Goal: Task Accomplishment & Management: Manage account settings

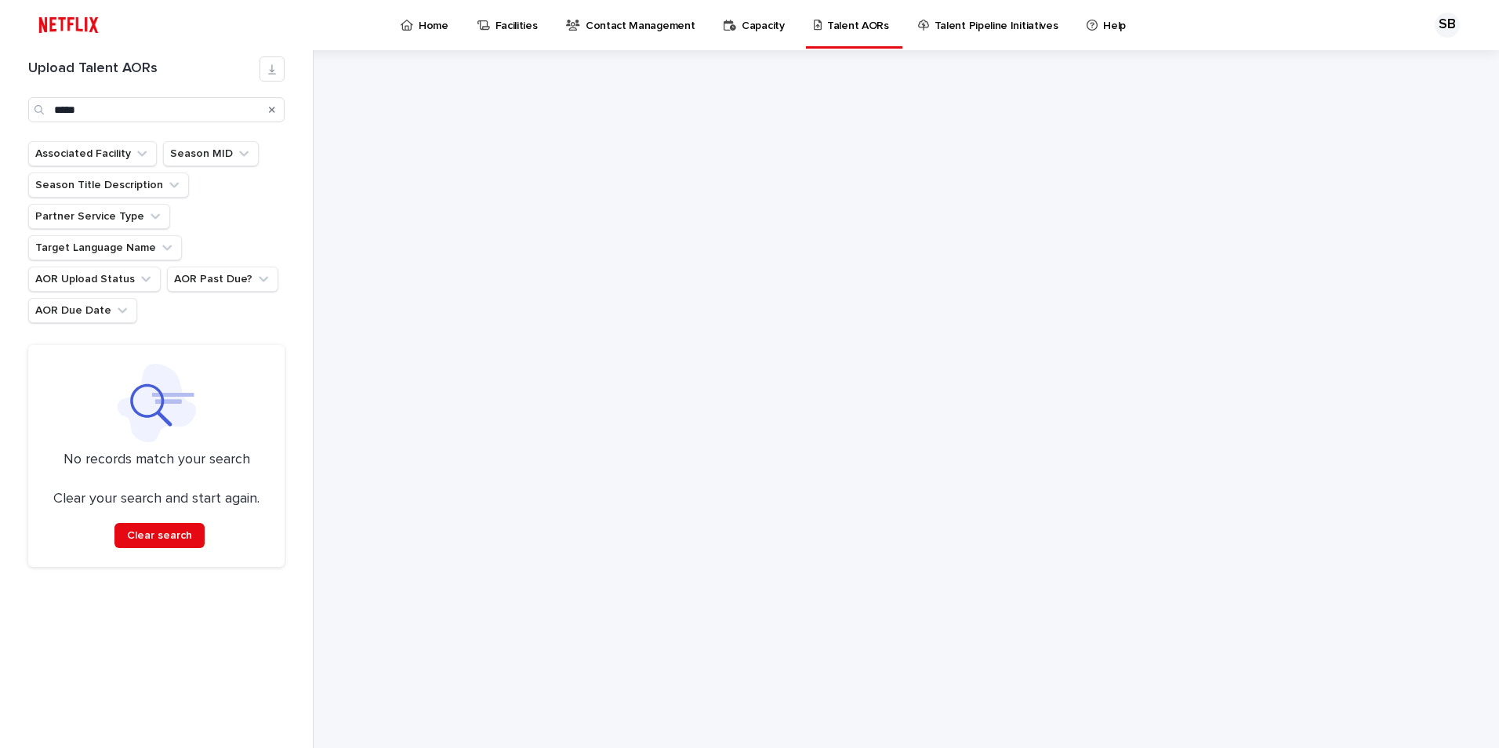
drag, startPoint x: 0, startPoint y: 0, endPoint x: 804, endPoint y: 303, distance: 858.7
click at [990, 290] on div at bounding box center [906, 399] width 784 height 698
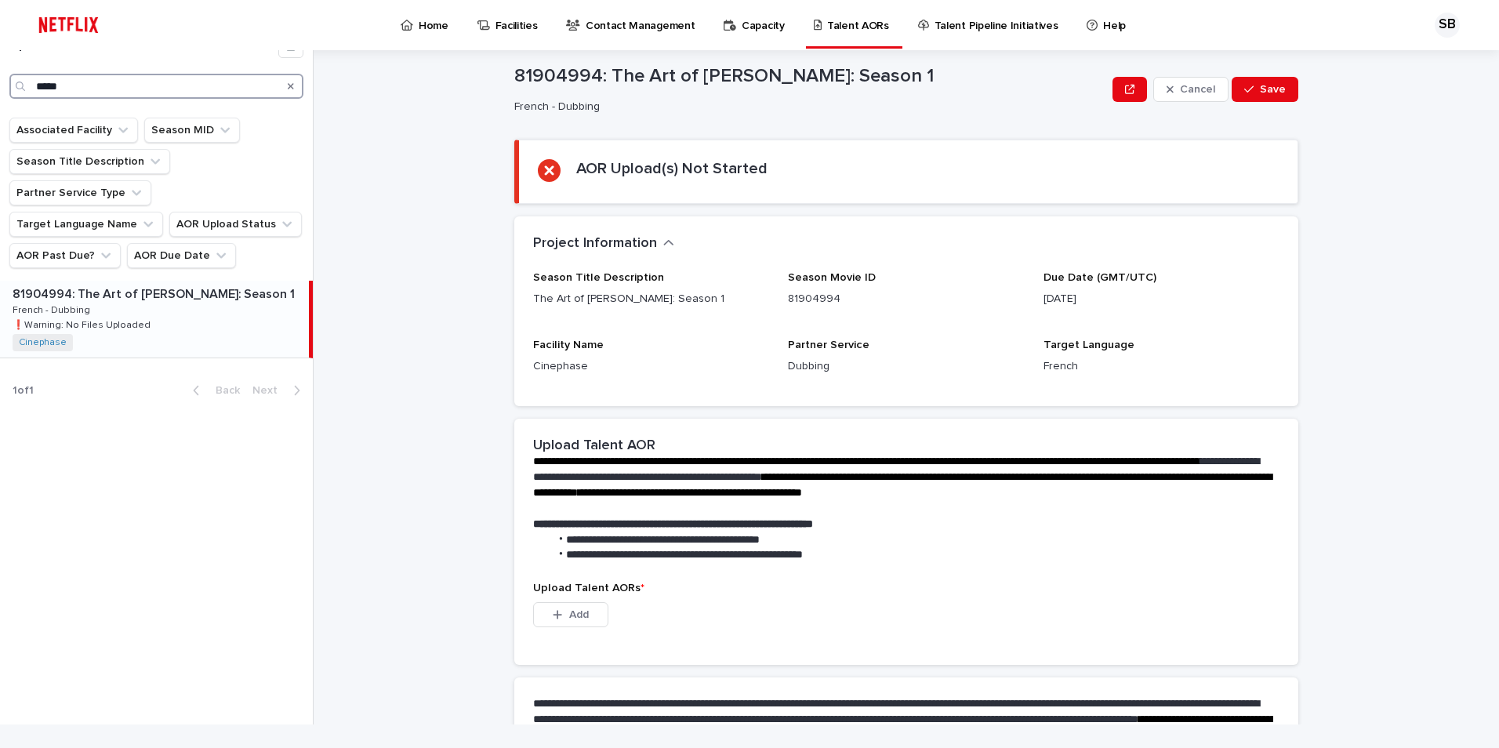
drag, startPoint x: 103, startPoint y: 85, endPoint x: 0, endPoint y: 83, distance: 102.7
click at [0, 83] on html "Home Facilities Contact Management Capacity Talent AORs Talent Pipeline Initiat…" at bounding box center [749, 374] width 1499 height 748
click at [187, 281] on div "81687374: Babo: The Haftbefehl Story 81687374: [PERSON_NAME]: The Haftbefehl St…" at bounding box center [154, 319] width 309 height 77
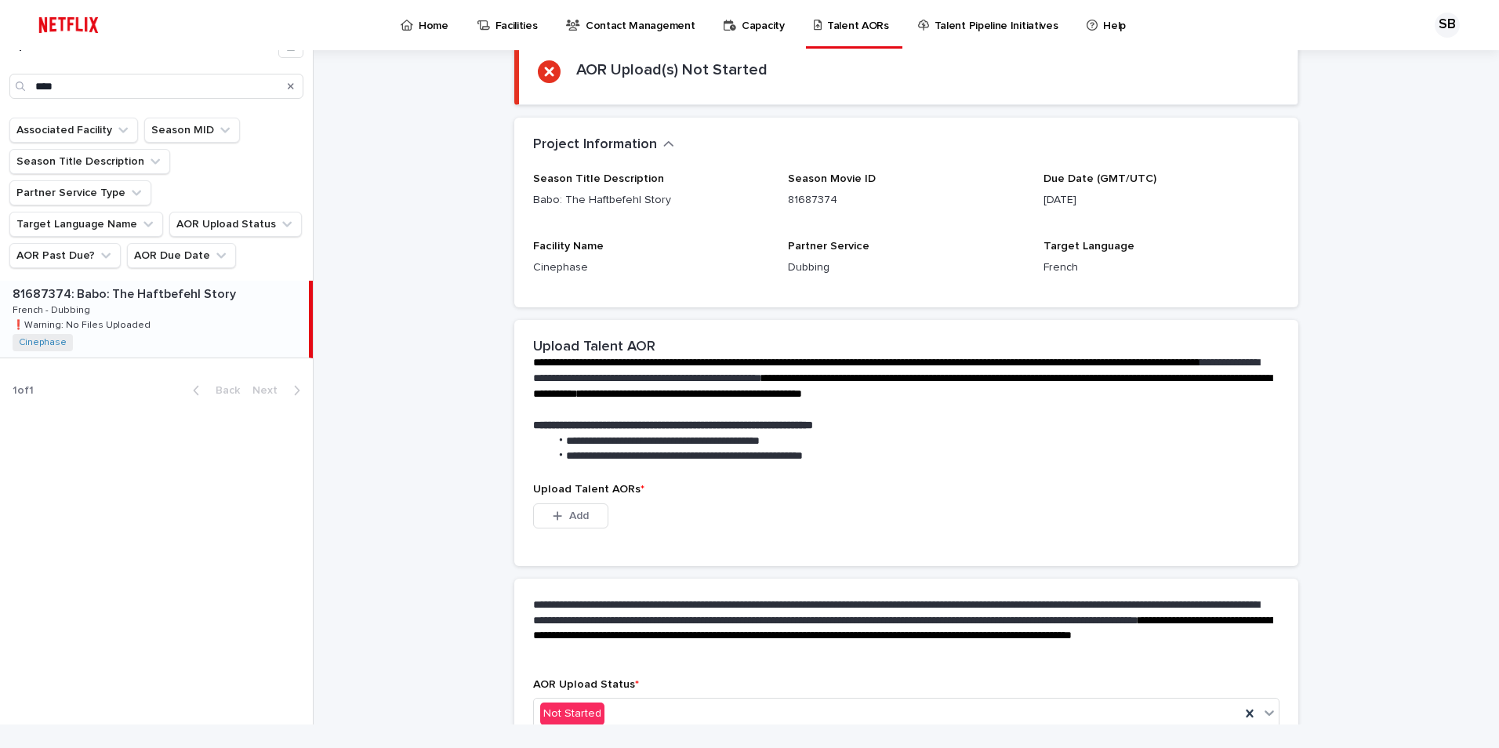
scroll to position [192, 0]
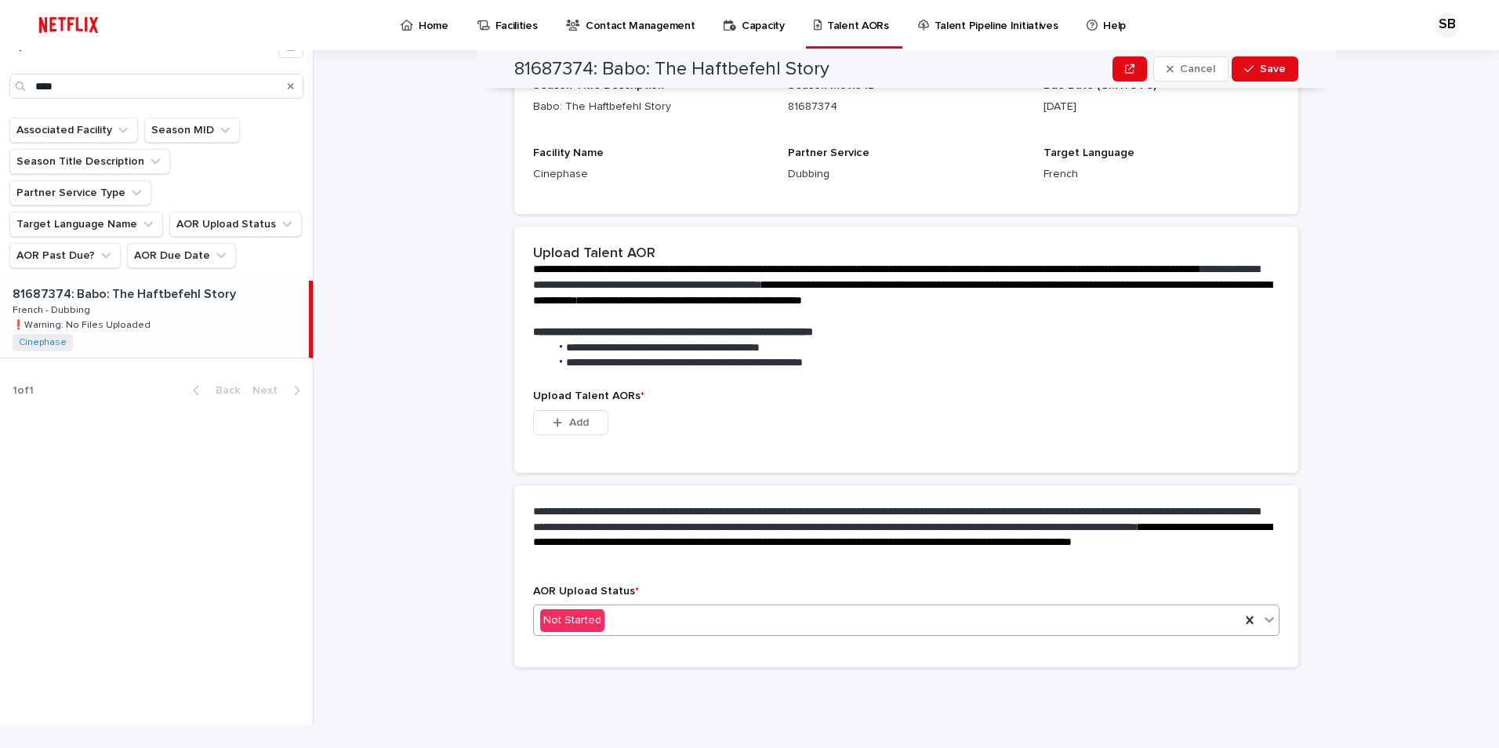
click at [666, 634] on div "Not Started" at bounding box center [906, 619] width 746 height 31
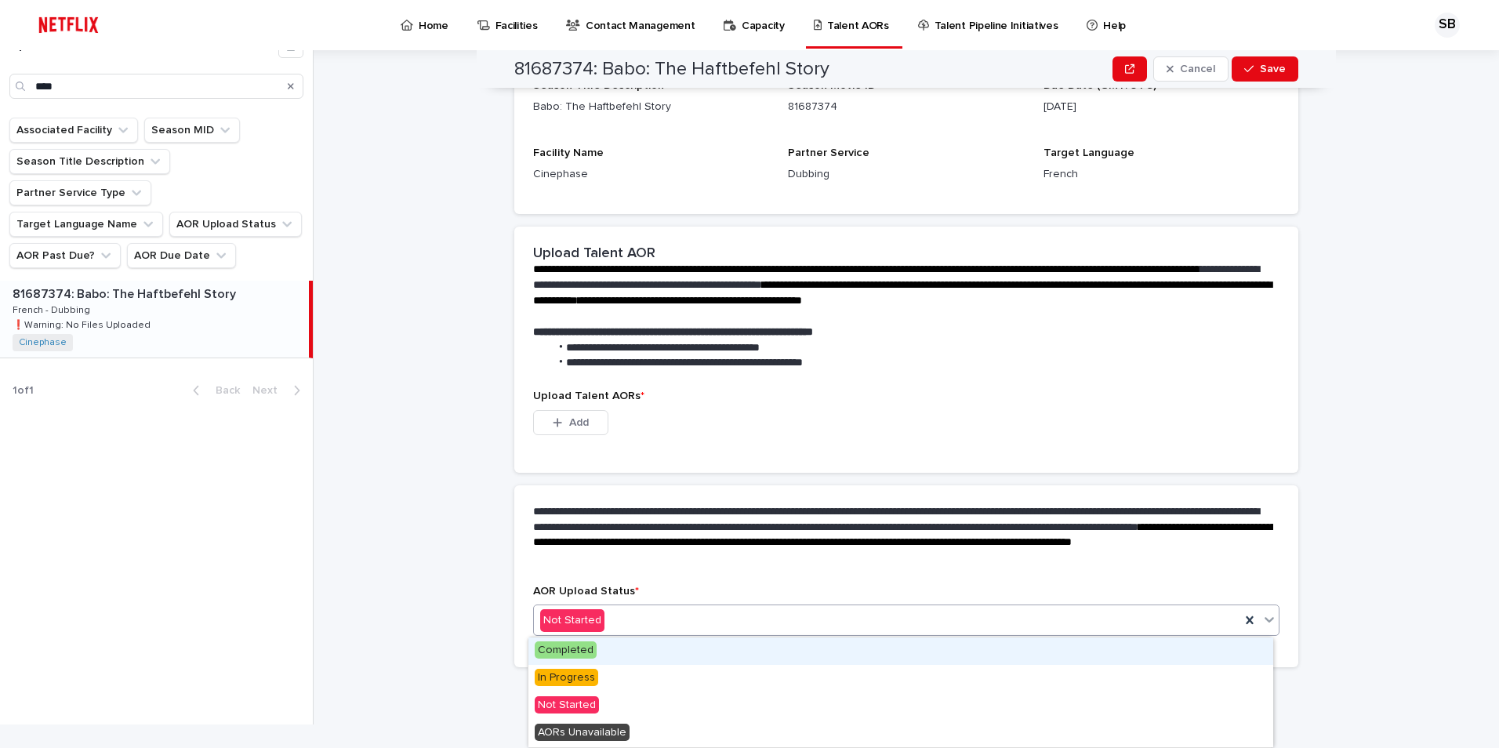
click at [583, 655] on span "Completed" at bounding box center [566, 649] width 62 height 17
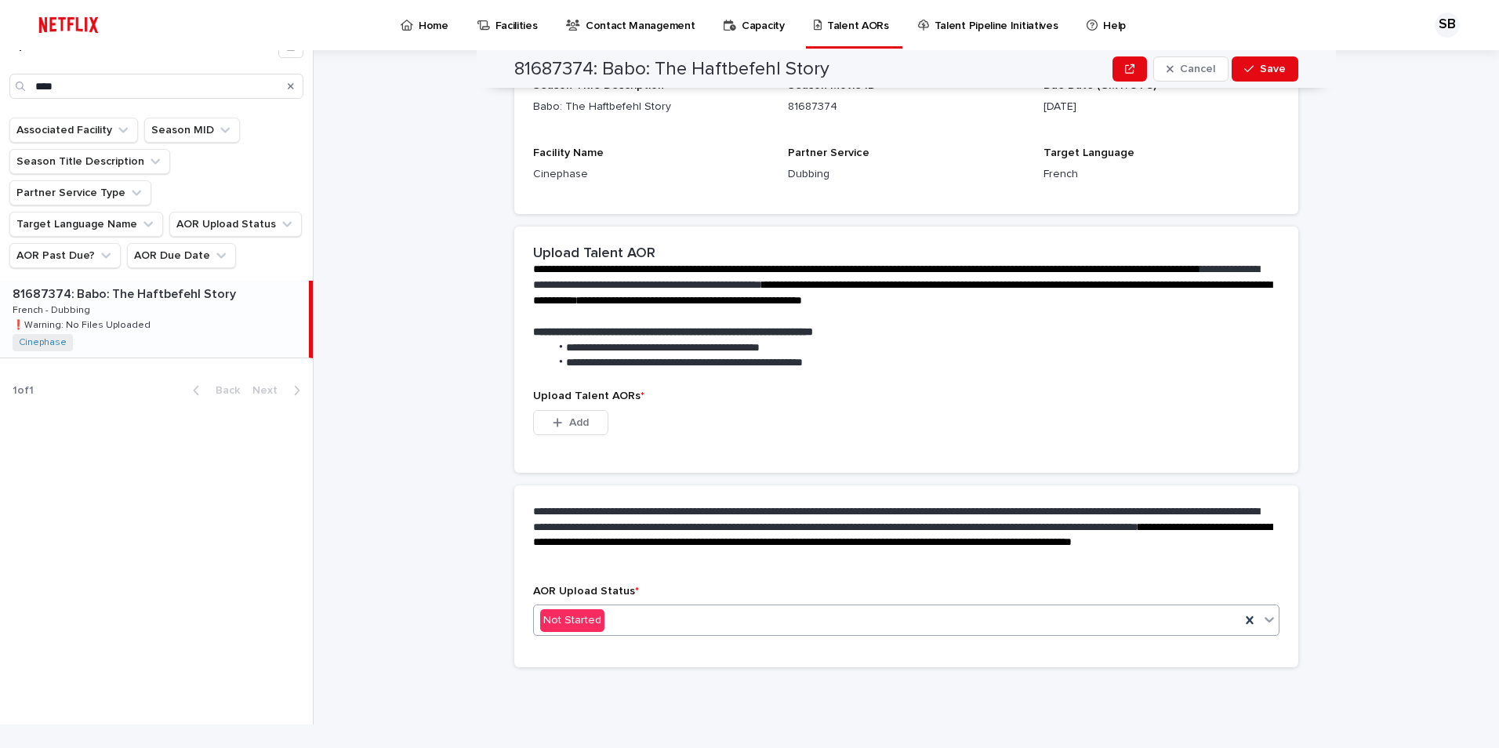
scroll to position [0, 0]
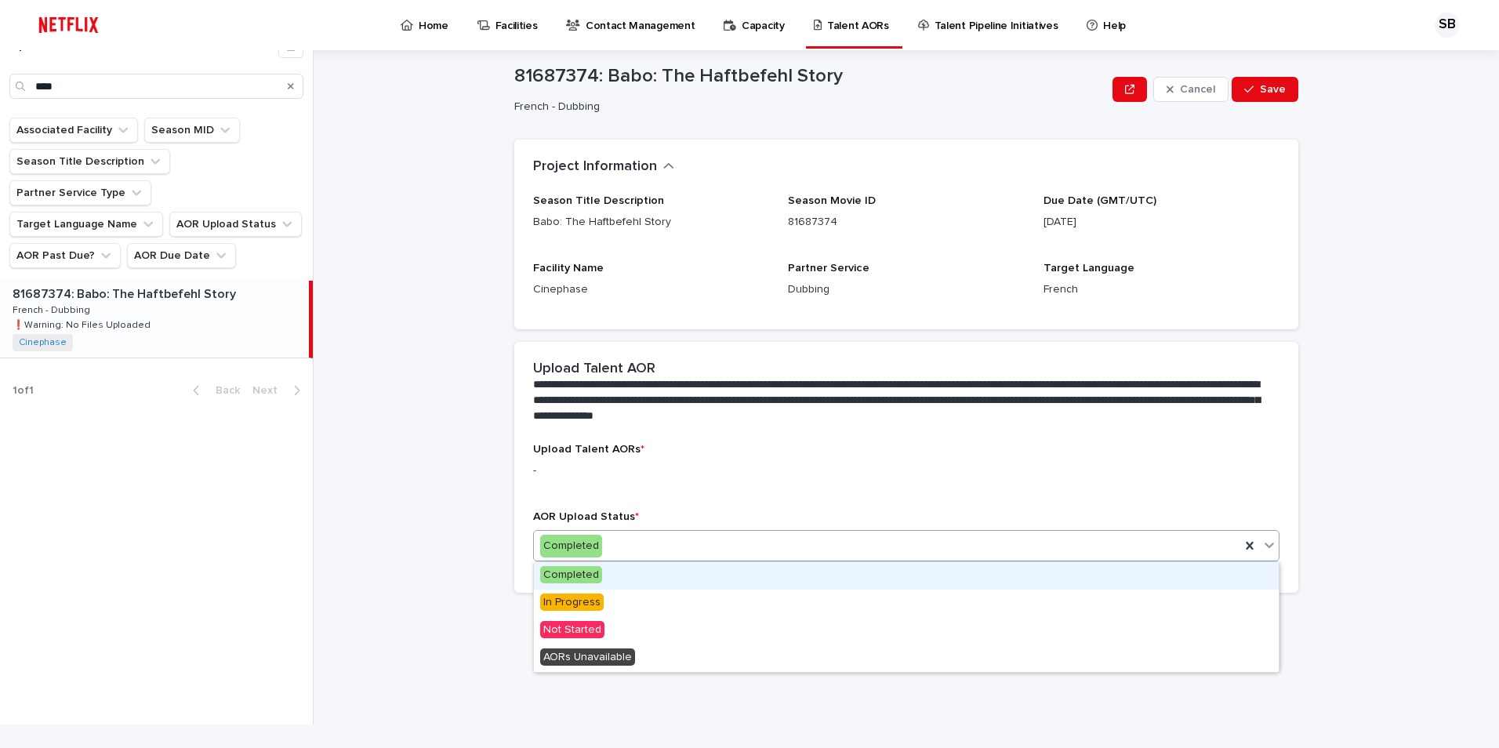
click at [603, 550] on div "Completed" at bounding box center [887, 546] width 706 height 26
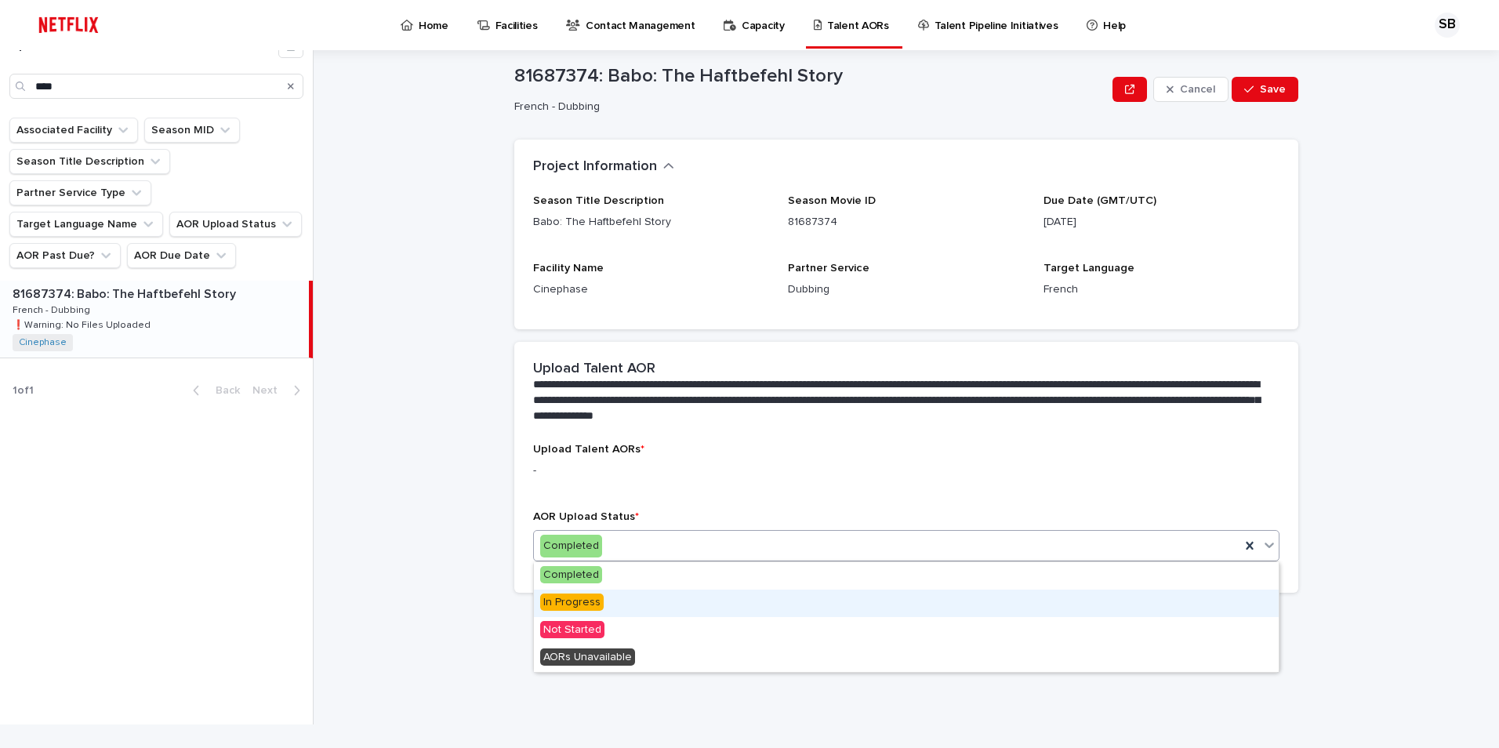
click at [601, 602] on div "In Progress" at bounding box center [906, 603] width 745 height 27
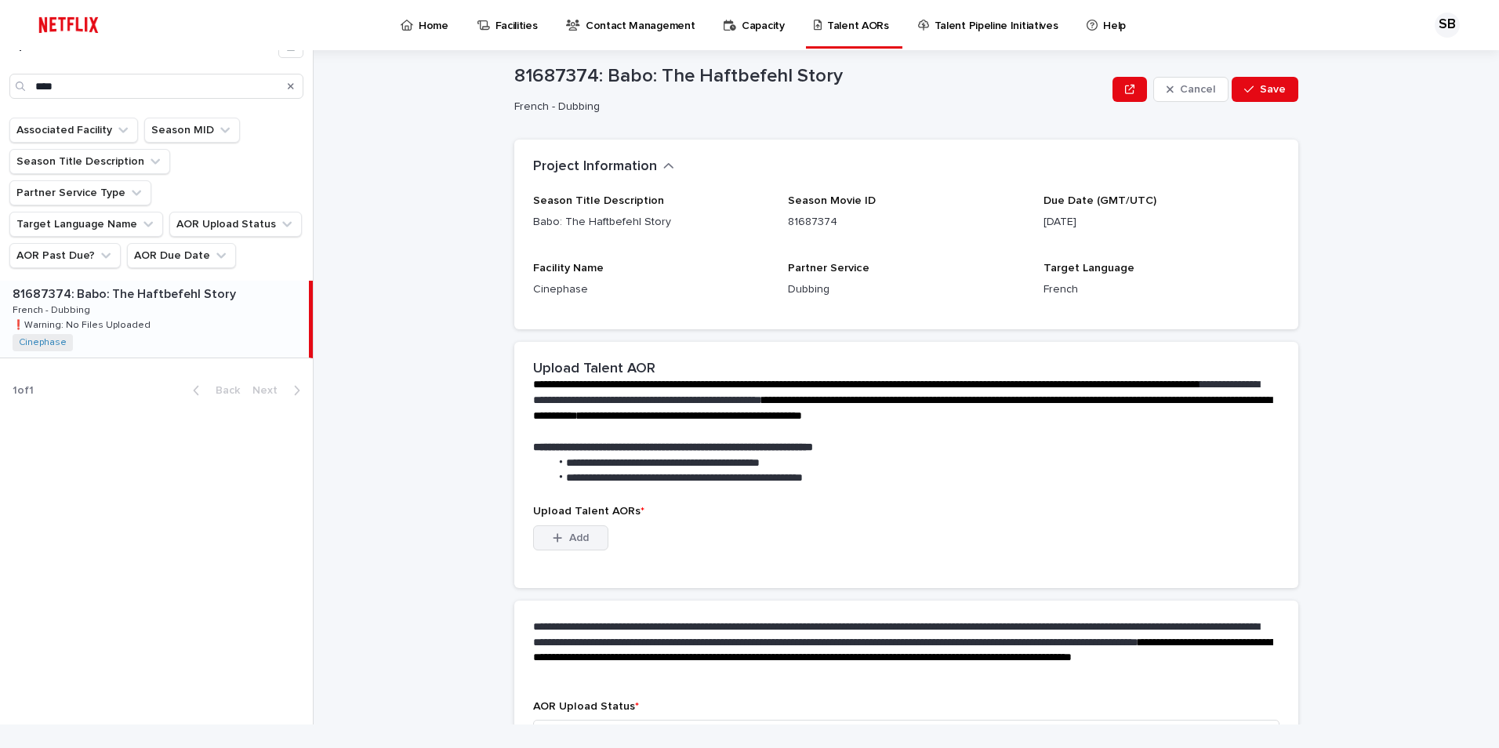
click at [553, 539] on icon "button" at bounding box center [557, 537] width 9 height 11
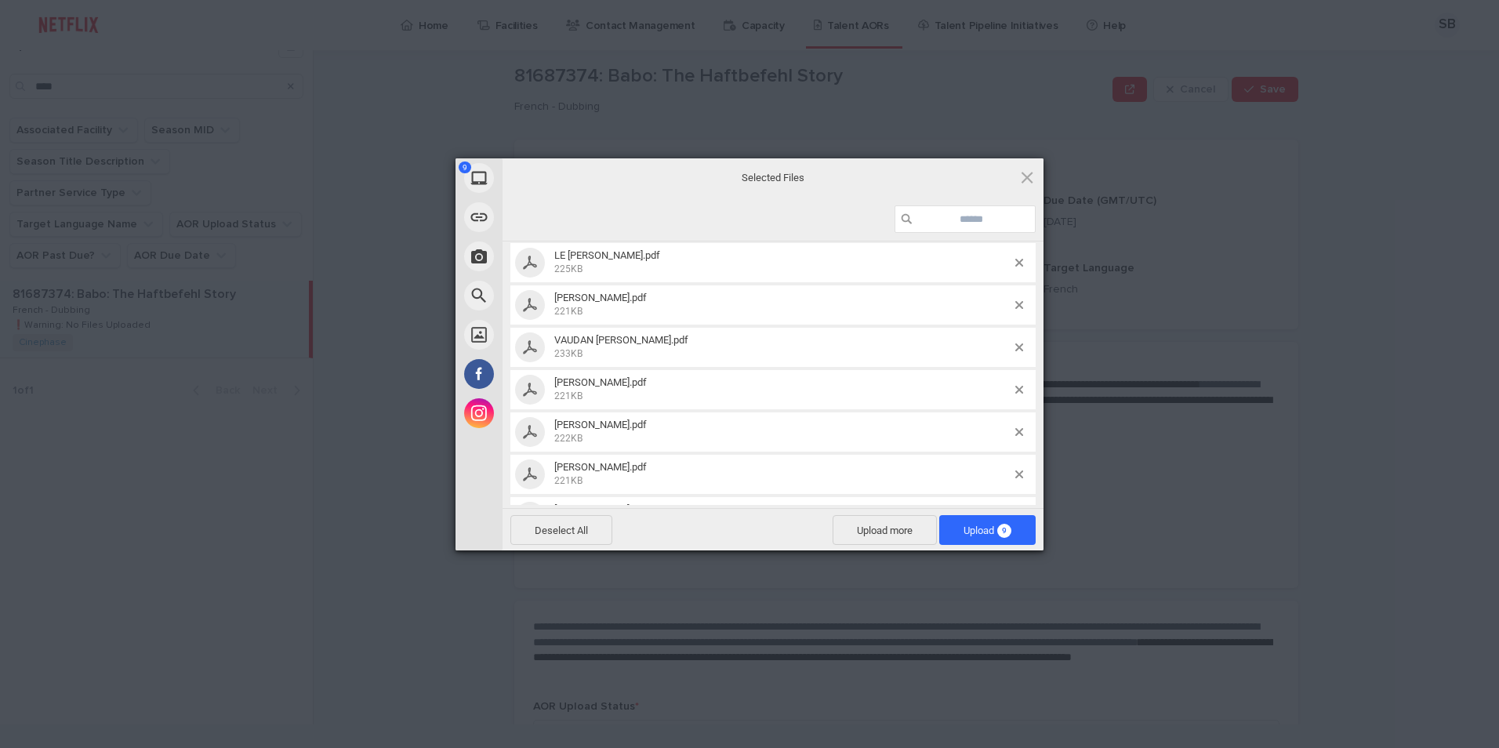
scroll to position [165, 0]
click at [964, 531] on span "Upload 9" at bounding box center [988, 531] width 48 height 12
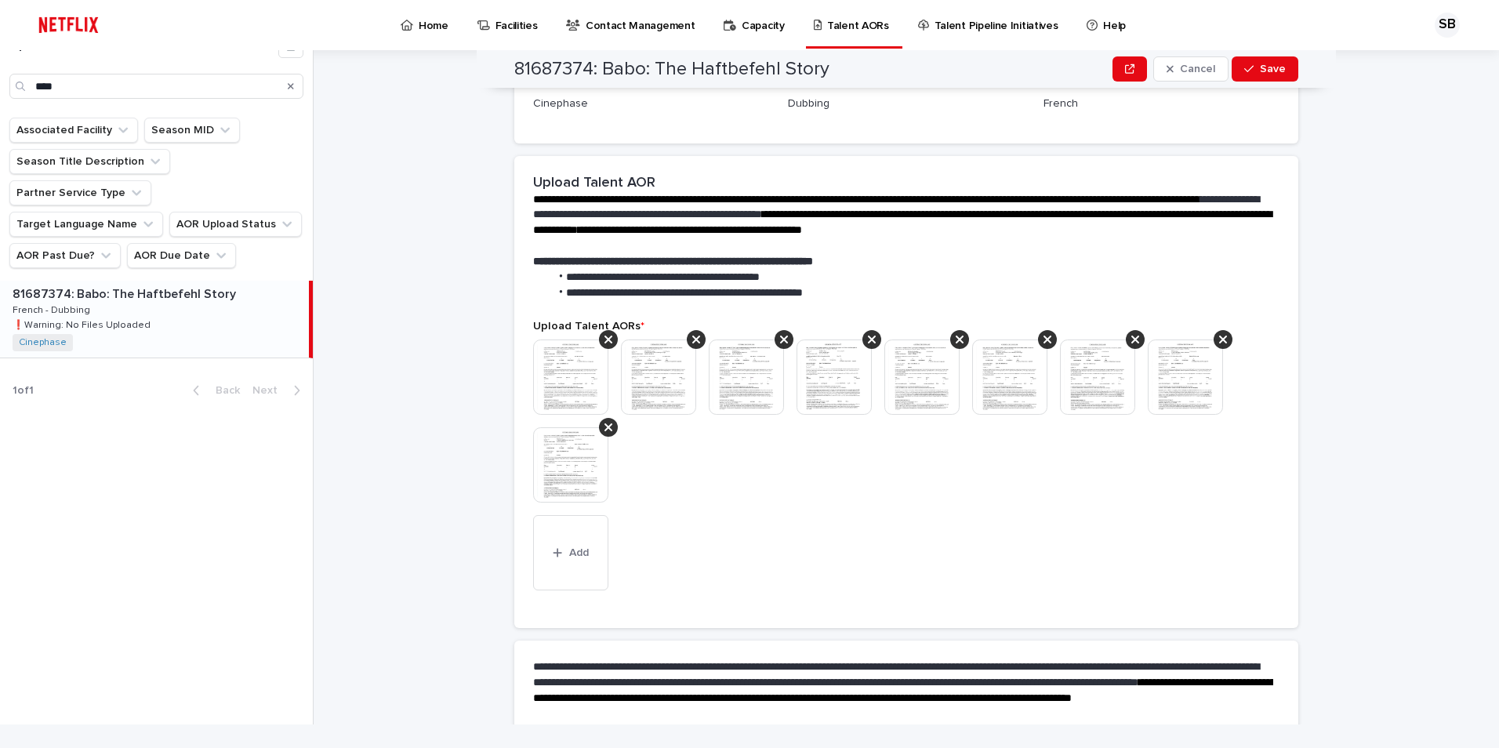
scroll to position [275, 0]
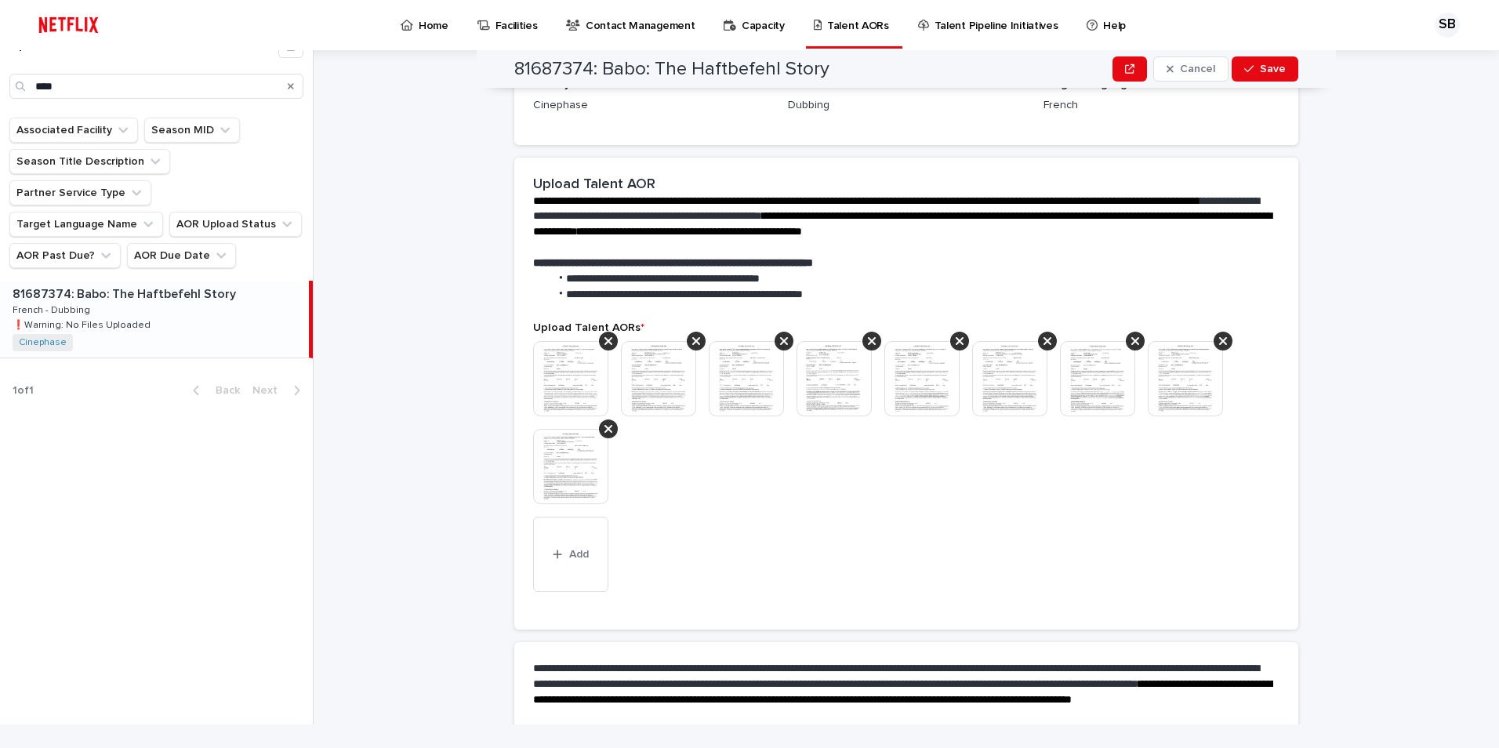
click at [845, 537] on div "This file cannot be opened Download File Add" at bounding box center [906, 469] width 746 height 257
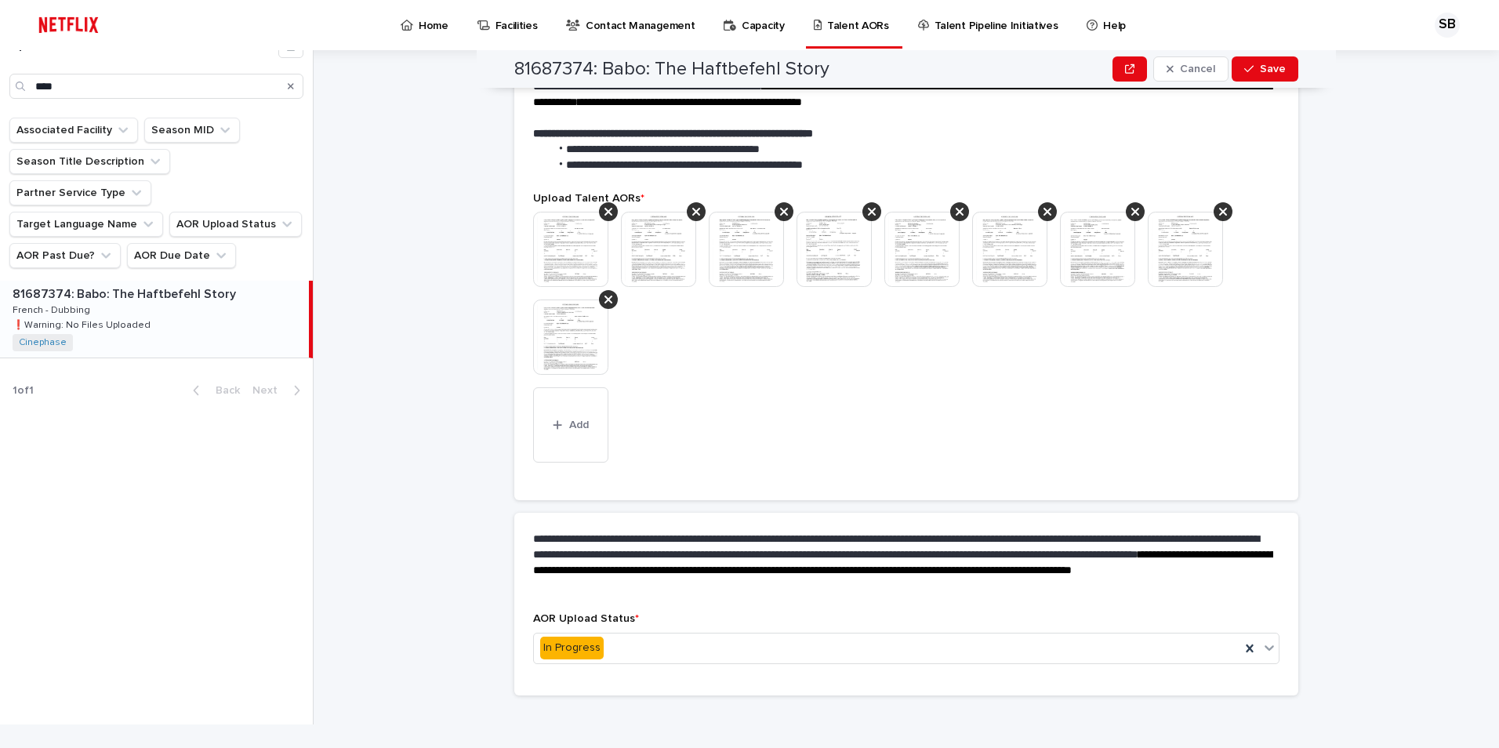
scroll to position [432, 0]
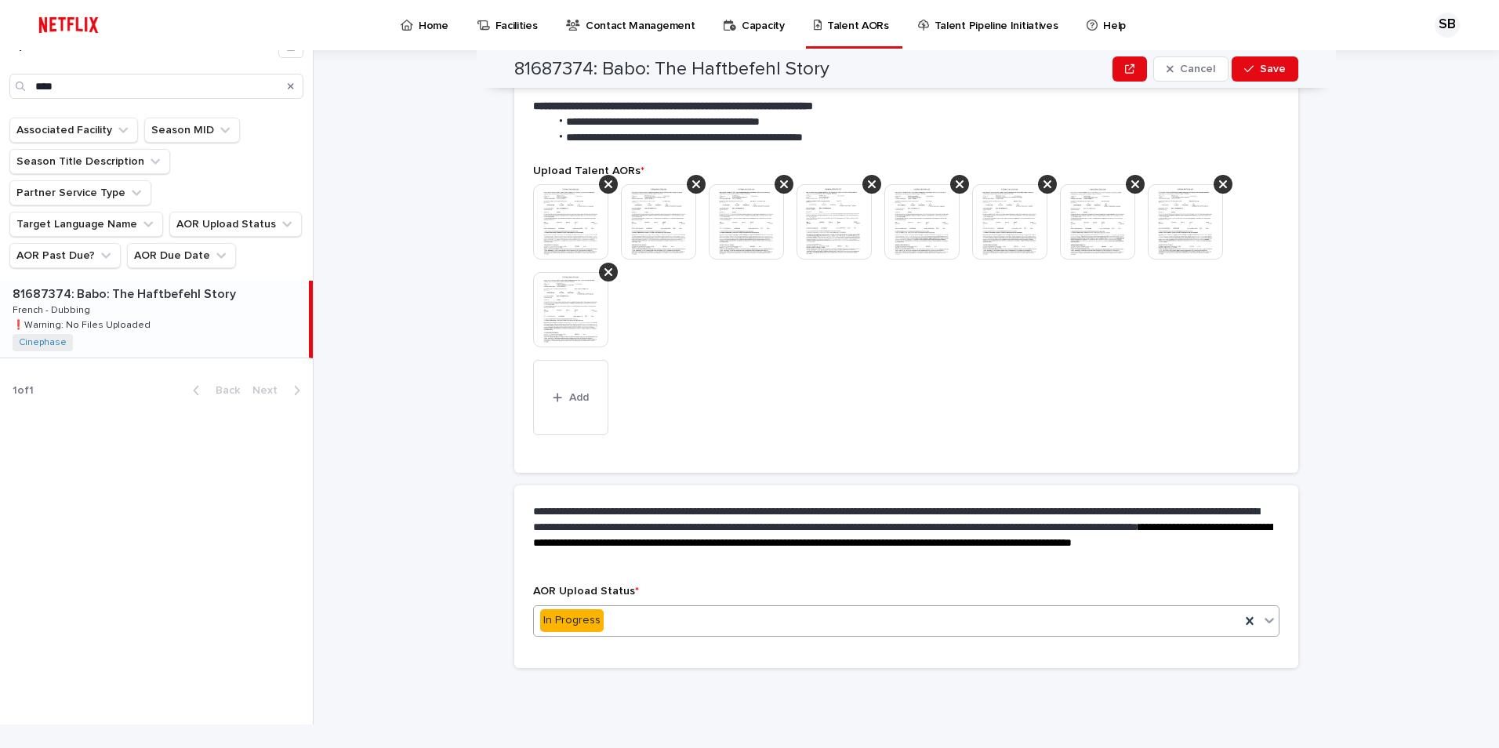
click at [647, 613] on div "In Progress" at bounding box center [887, 621] width 706 height 26
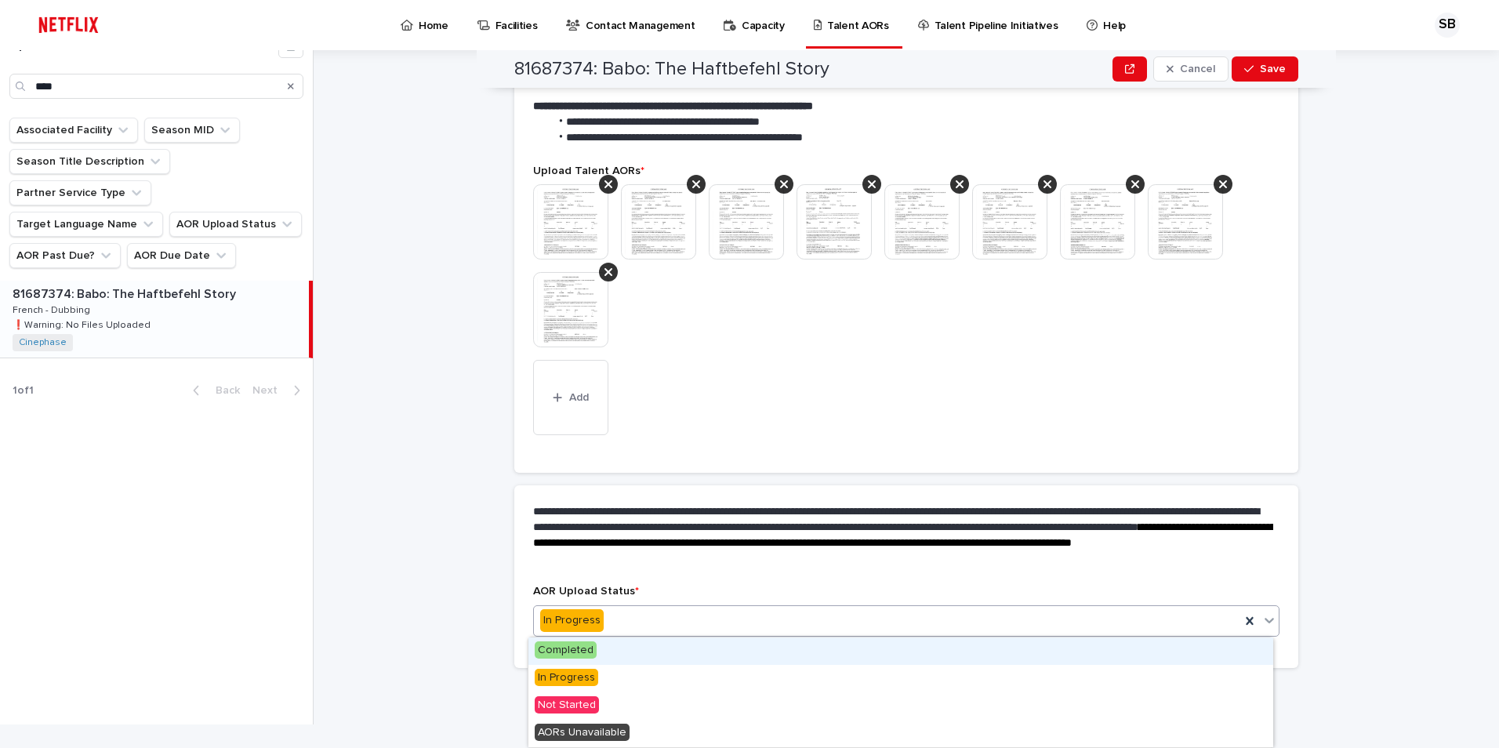
click at [569, 644] on span "Completed" at bounding box center [566, 649] width 62 height 17
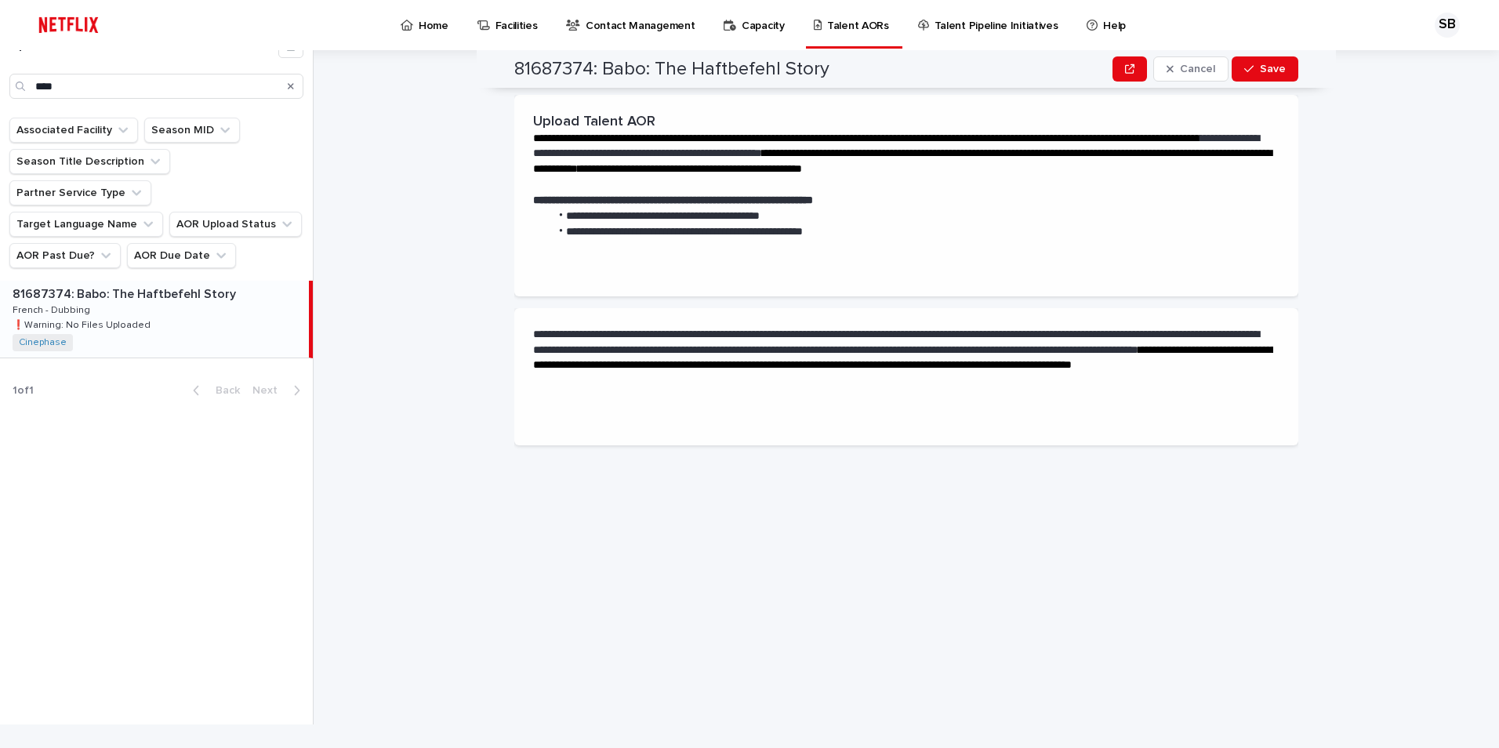
scroll to position [0, 0]
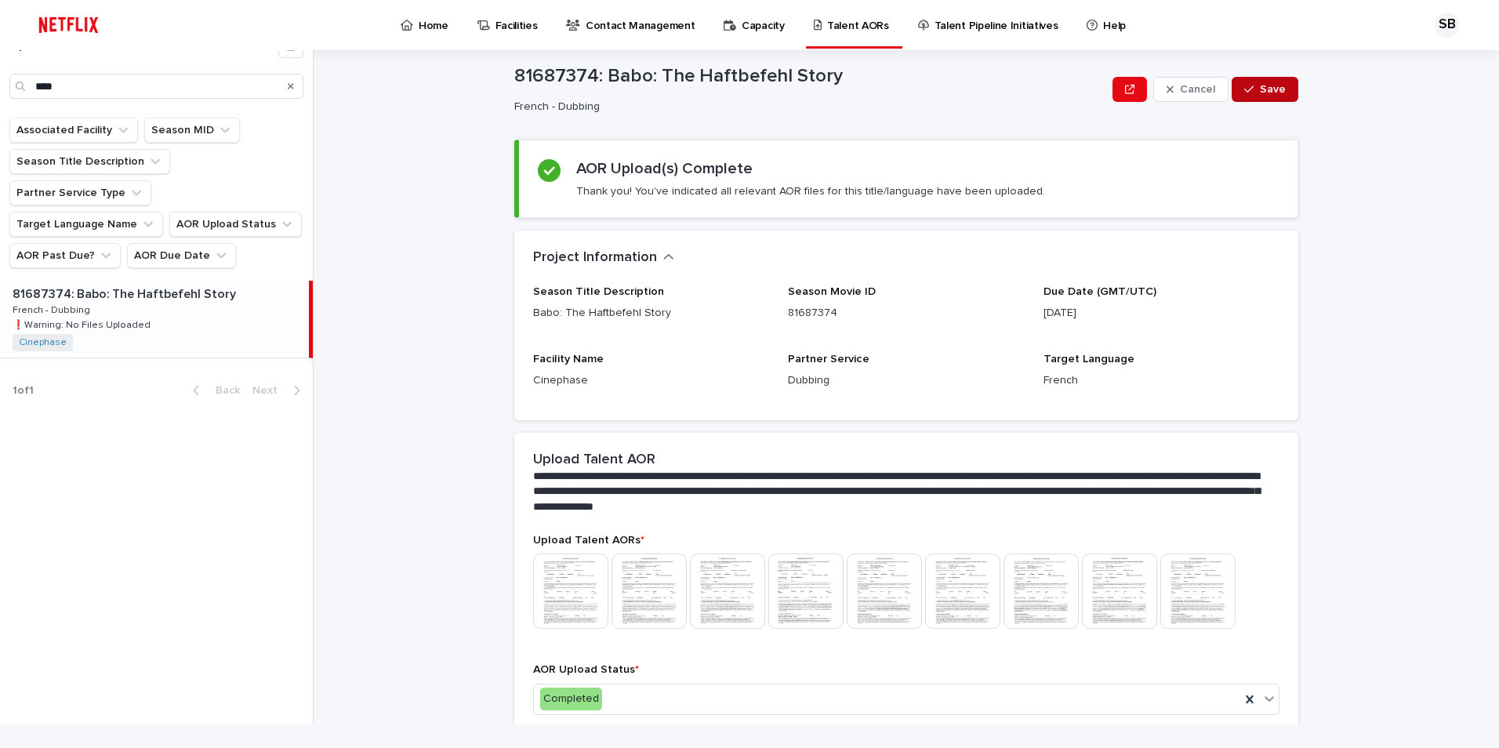
click at [1260, 87] on span "Save" at bounding box center [1273, 89] width 26 height 11
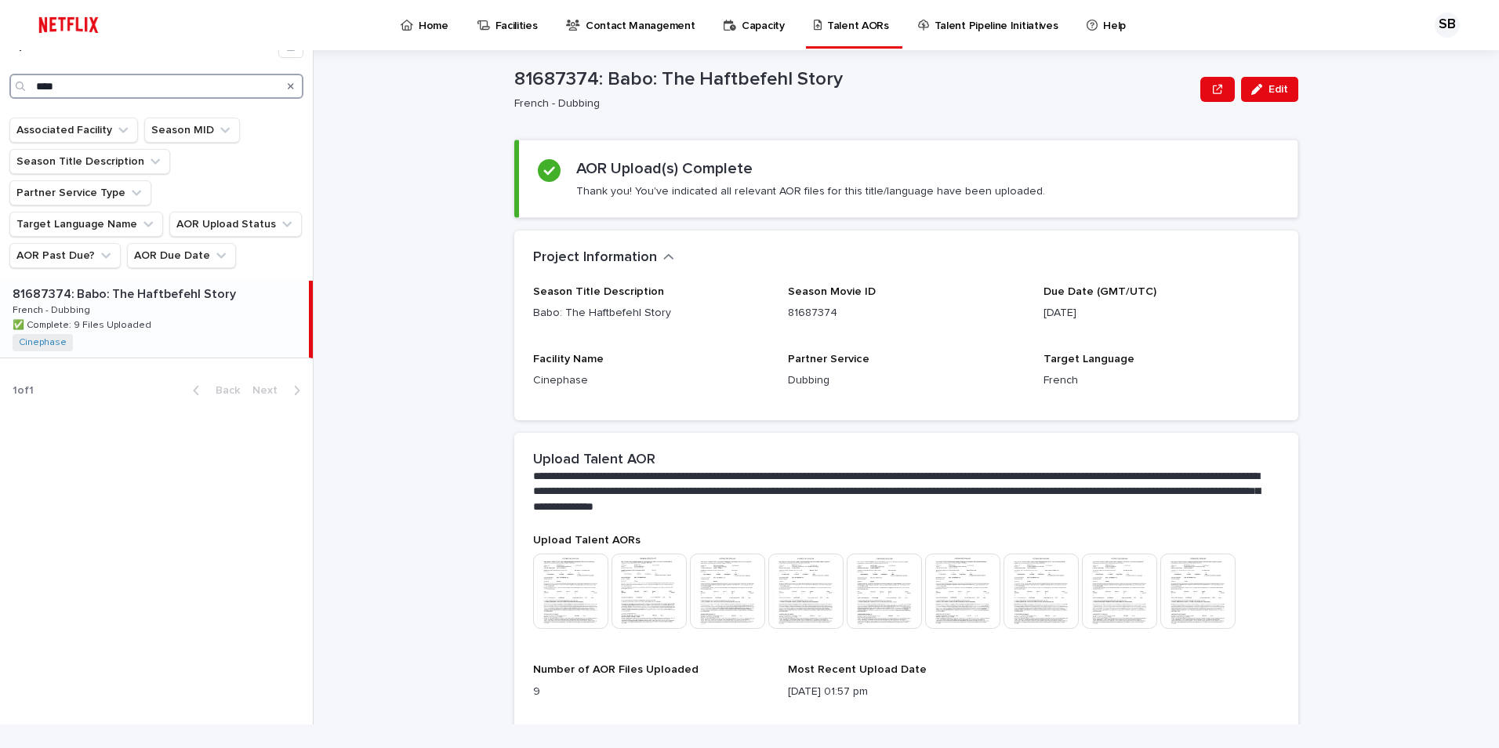
drag, startPoint x: 196, startPoint y: 92, endPoint x: 0, endPoint y: 89, distance: 196.0
click at [0, 89] on html "Home Facilities Contact Management Capacity Talent AORs Talent Pipeline Initiat…" at bounding box center [749, 374] width 1499 height 748
type input "****"
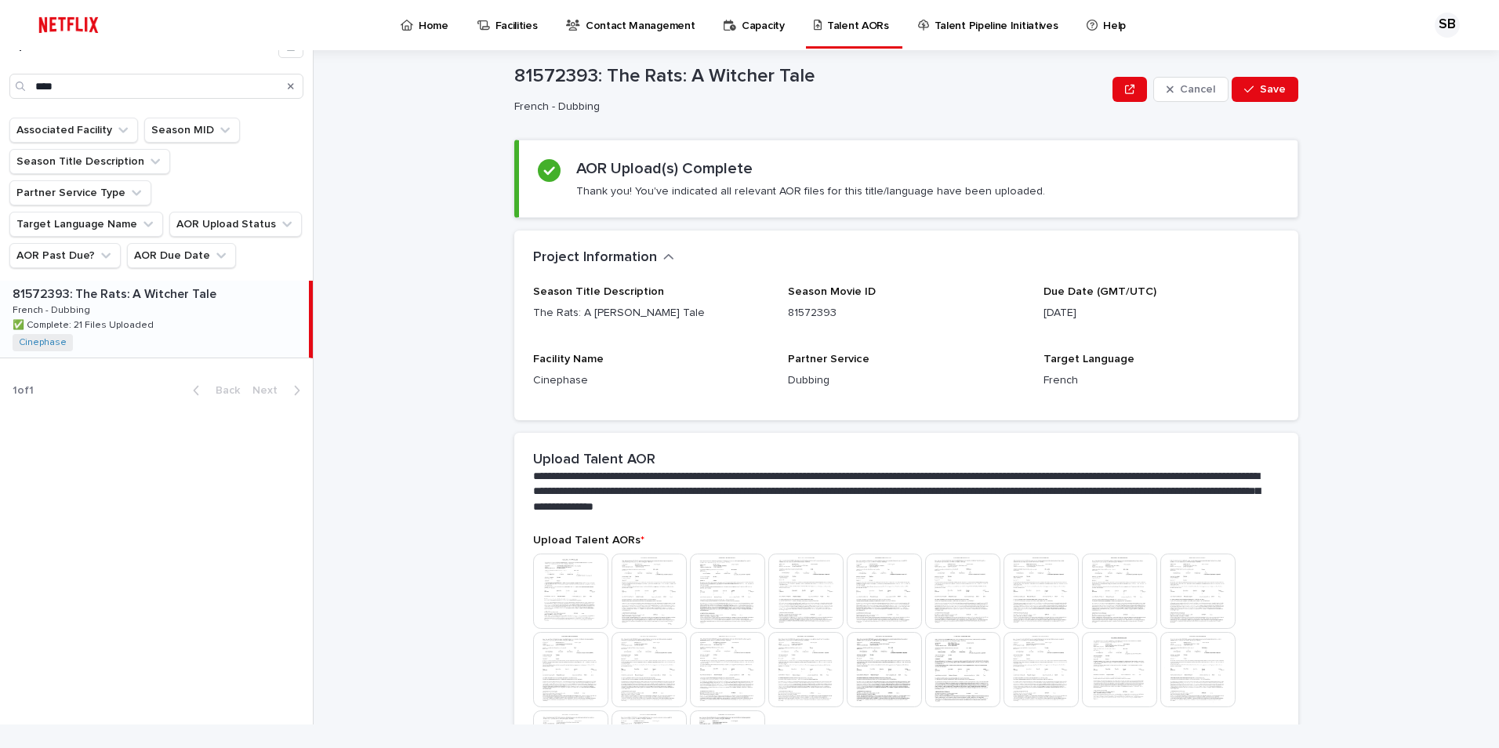
click at [93, 281] on div "81572393: The Rats: A [PERSON_NAME] Tale 81572393: The Rats: A [PERSON_NAME] Ta…" at bounding box center [154, 319] width 309 height 77
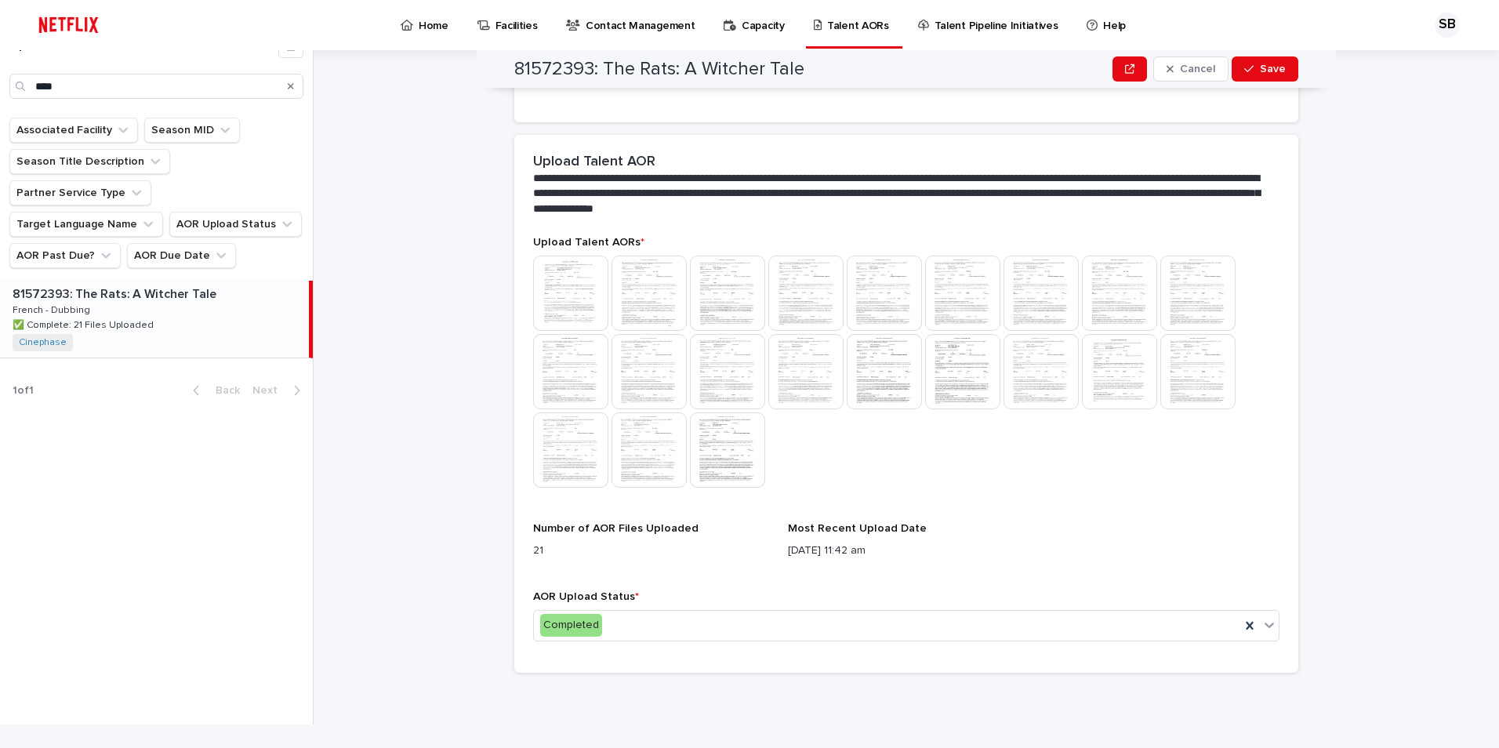
scroll to position [303, 0]
